Goal: Transaction & Acquisition: Purchase product/service

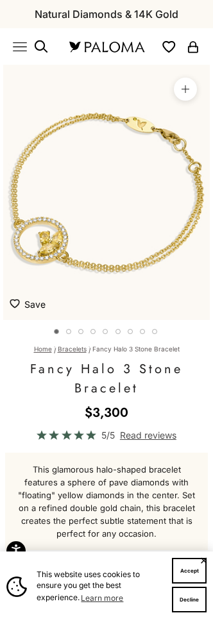
scroll to position [0, 16]
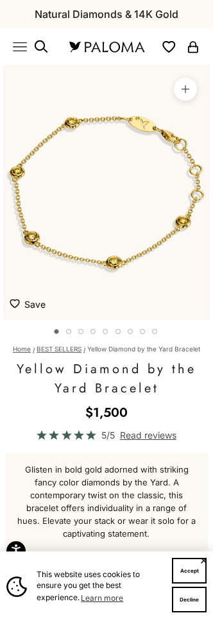
scroll to position [0, 16]
